Goal: Communication & Community: Answer question/provide support

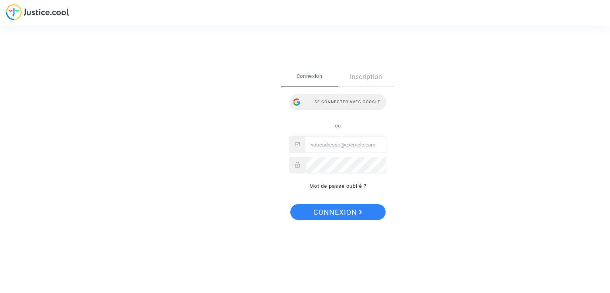
click at [332, 118] on div at bounding box center [337, 118] width 97 height 6
click at [336, 102] on div "Se connecter avec Google" at bounding box center [337, 102] width 97 height 16
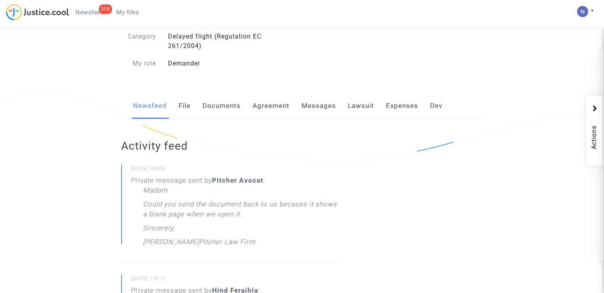
scroll to position [79, 0]
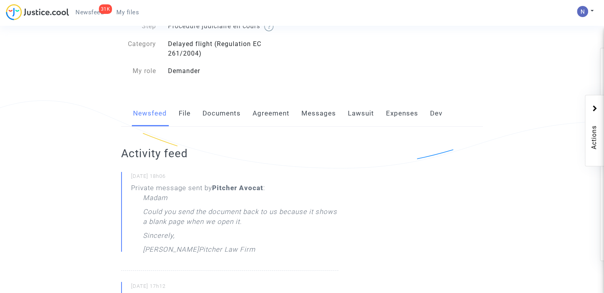
click at [298, 115] on div "Newsfeed File Documents Agreement Messages Lawsuit Expenses Dev" at bounding box center [302, 113] width 362 height 27
drag, startPoint x: 320, startPoint y: 120, endPoint x: 320, endPoint y: 125, distance: 4.8
click at [320, 120] on link "Messages" at bounding box center [318, 113] width 35 height 26
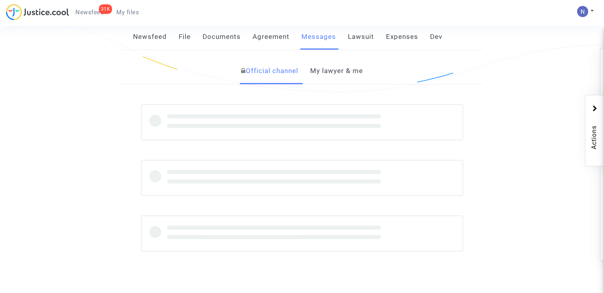
scroll to position [159, 0]
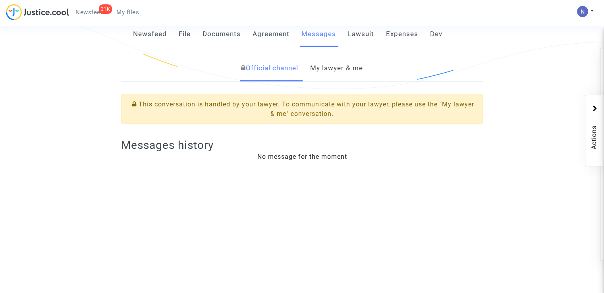
click at [327, 64] on link "My lawyer & me" at bounding box center [336, 68] width 53 height 26
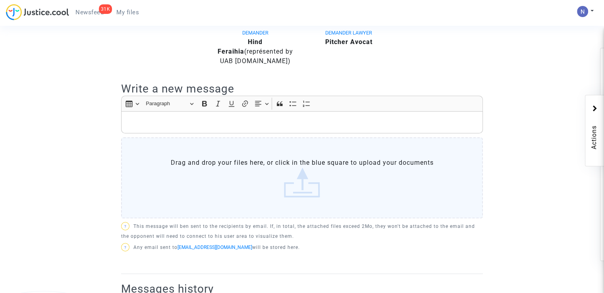
scroll to position [238, 0]
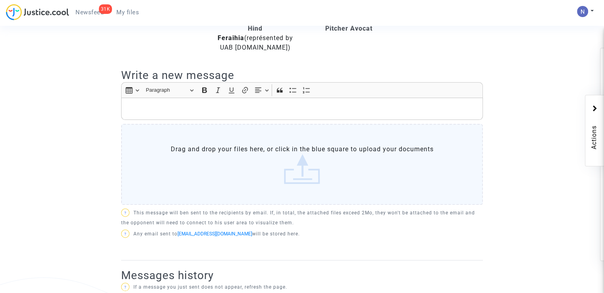
click at [228, 148] on label "Drag and drop your files here, or click in the blue square to upload your docum…" at bounding box center [302, 164] width 362 height 81
click at [0, 0] on input "Drag and drop your files here, or click in the blue square to upload your docum…" at bounding box center [0, 0] width 0 height 0
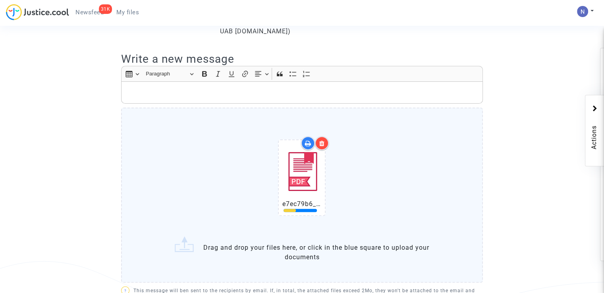
scroll to position [397, 0]
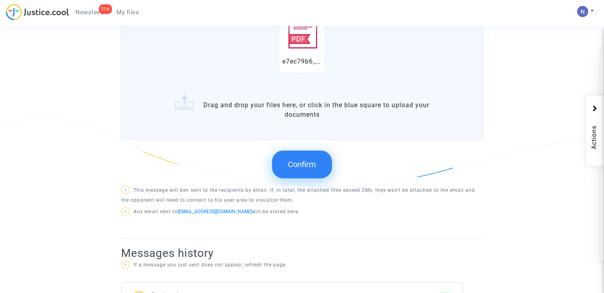
click at [286, 162] on button "Confirm" at bounding box center [302, 165] width 60 height 28
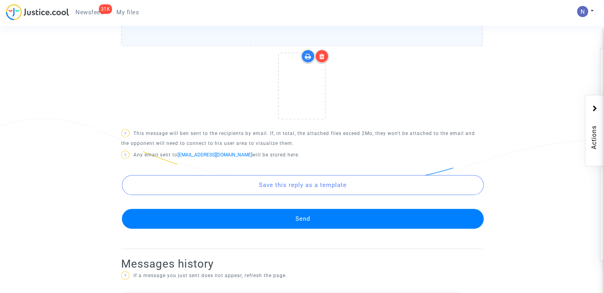
click at [305, 220] on button "Send" at bounding box center [303, 219] width 362 height 20
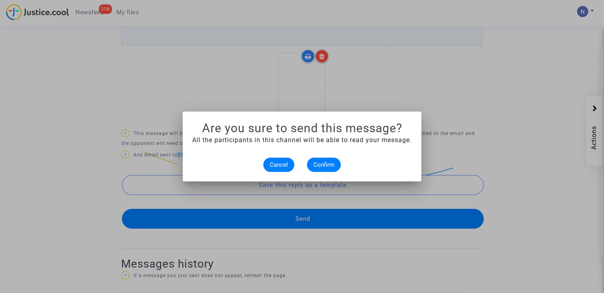
scroll to position [0, 0]
click at [321, 168] on span "Confirm" at bounding box center [323, 164] width 21 height 7
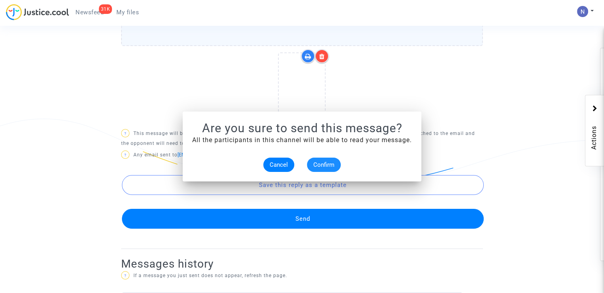
scroll to position [397, 0]
